Goal: Information Seeking & Learning: Learn about a topic

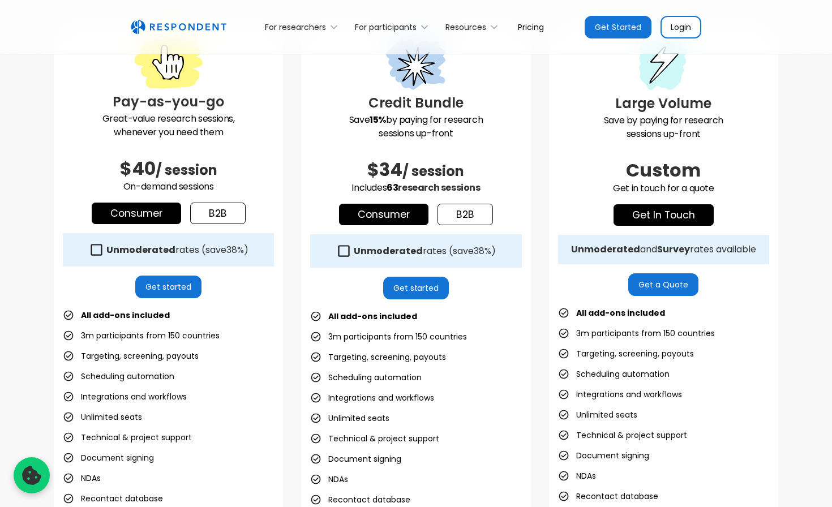
scroll to position [341, 0]
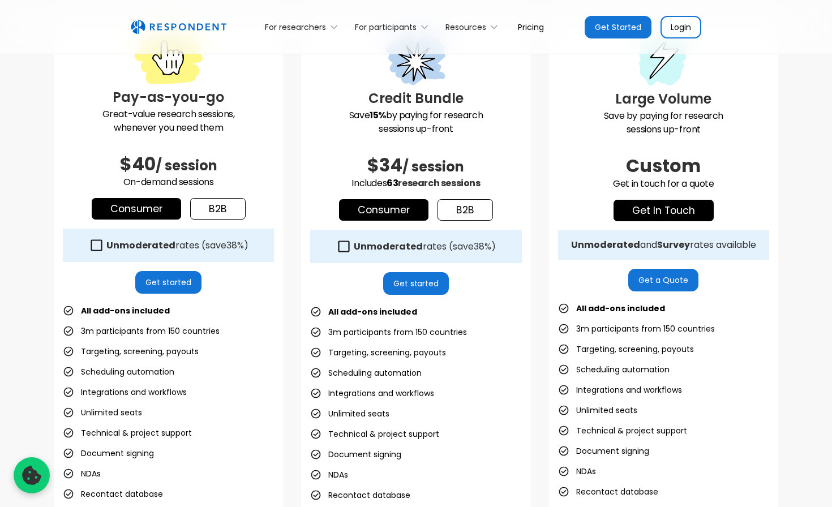
click at [249, 214] on div "Consumer b2b" at bounding box center [168, 209] width 211 height 22
click at [235, 212] on link "b2b" at bounding box center [217, 209] width 55 height 22
click at [96, 245] on icon at bounding box center [95, 245] width 15 height 15
click at [95, 243] on icon at bounding box center [95, 245] width 15 height 15
click at [96, 246] on icon at bounding box center [95, 245] width 15 height 15
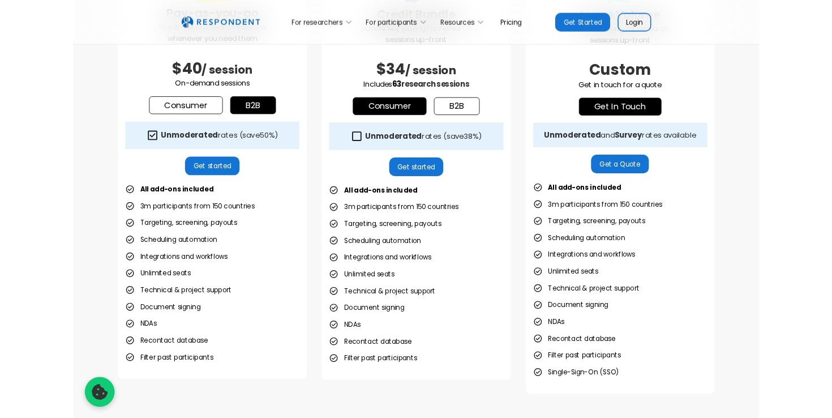
scroll to position [403, 0]
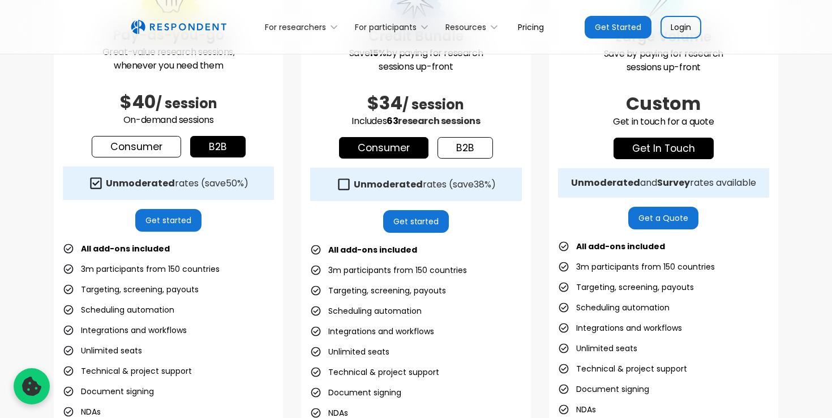
click at [97, 181] on icon at bounding box center [96, 182] width 11 height 11
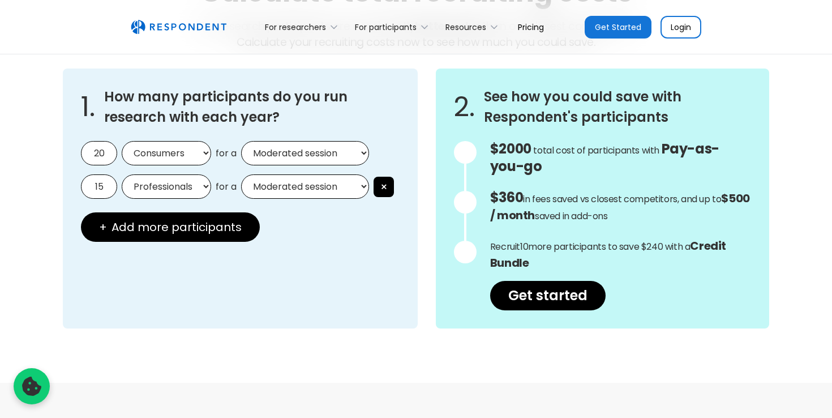
scroll to position [1023, 0]
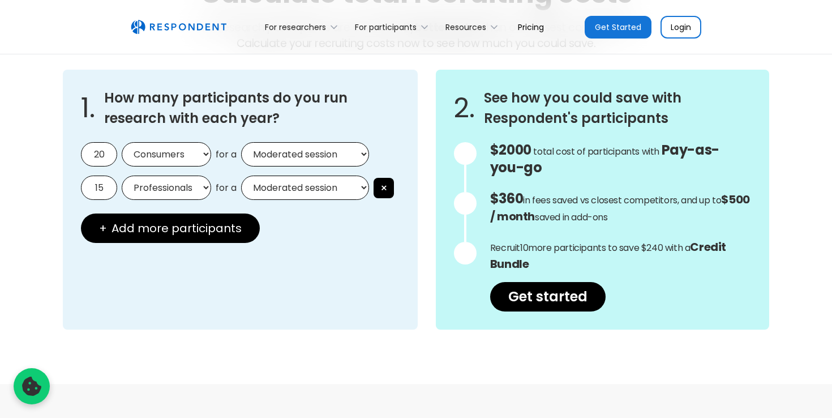
click at [96, 154] on input "20" at bounding box center [99, 154] width 36 height 24
click at [99, 155] on input "20" at bounding box center [99, 154] width 36 height 24
click at [99, 190] on input "15" at bounding box center [99, 188] width 36 height 24
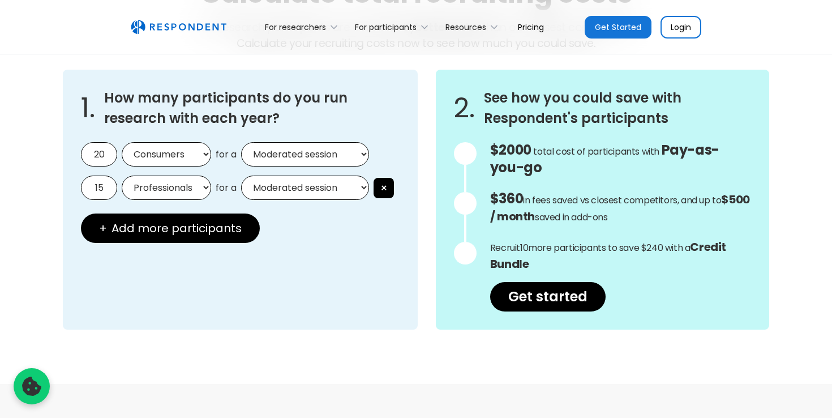
click at [155, 189] on select "Professionals Consumers" at bounding box center [166, 188] width 89 height 24
click at [383, 189] on button "×" at bounding box center [384, 188] width 20 height 20
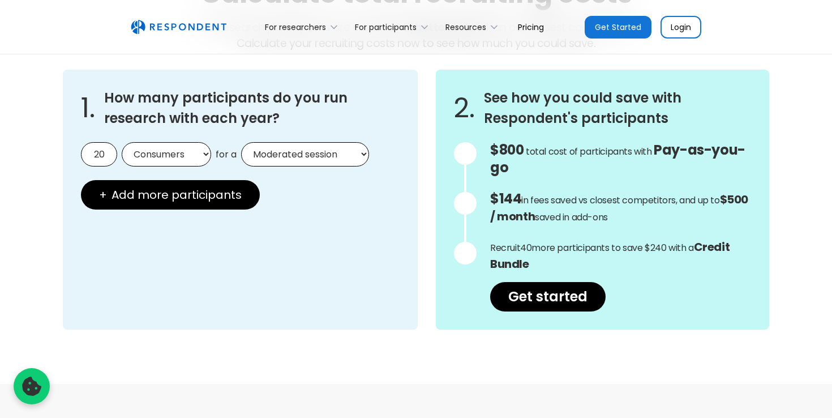
click at [196, 155] on select "Consumers Professionals" at bounding box center [166, 154] width 89 height 24
click at [98, 155] on input "20" at bounding box center [99, 154] width 36 height 24
type input "7"
click at [160, 152] on select "Consumers Professionals" at bounding box center [166, 154] width 89 height 24
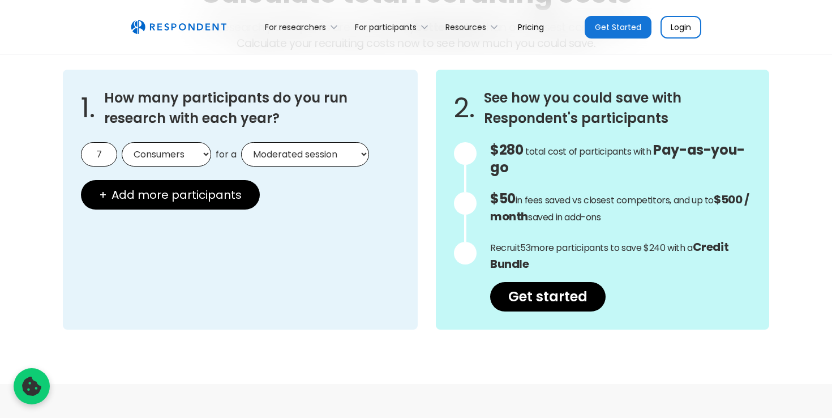
select select "professionals"
click at [122, 142] on select "Consumers Professionals" at bounding box center [166, 154] width 89 height 24
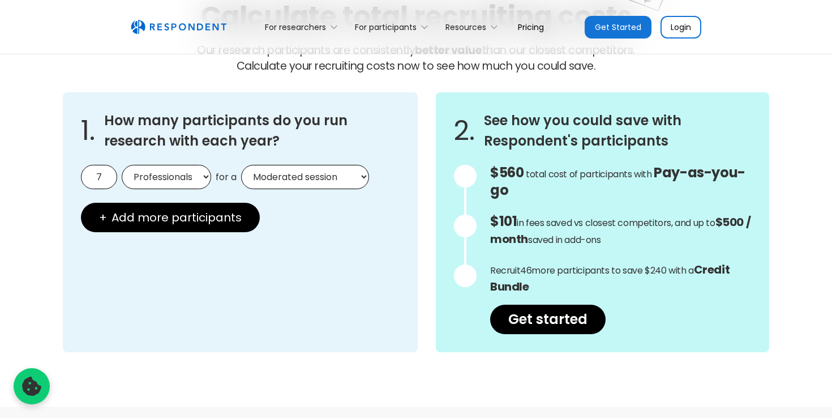
scroll to position [999, 0]
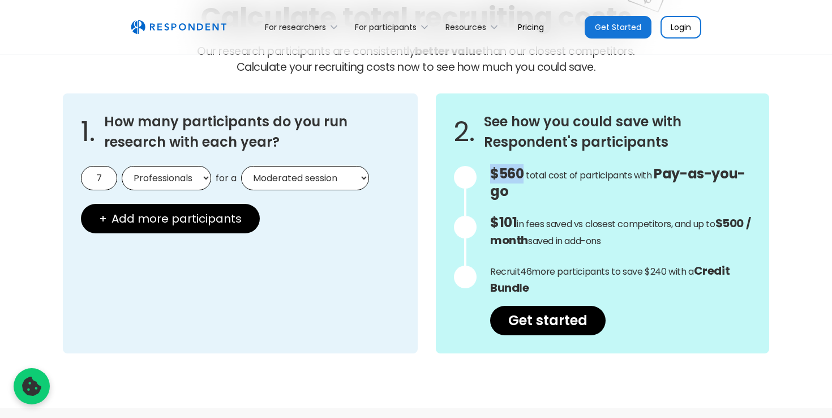
drag, startPoint x: 520, startPoint y: 175, endPoint x: 485, endPoint y: 174, distance: 34.6
click at [490, 174] on p "$560 Get in touch for the total cost of participants with Custom Pricing total …" at bounding box center [620, 183] width 261 height 35
